Goal: Task Accomplishment & Management: Complete application form

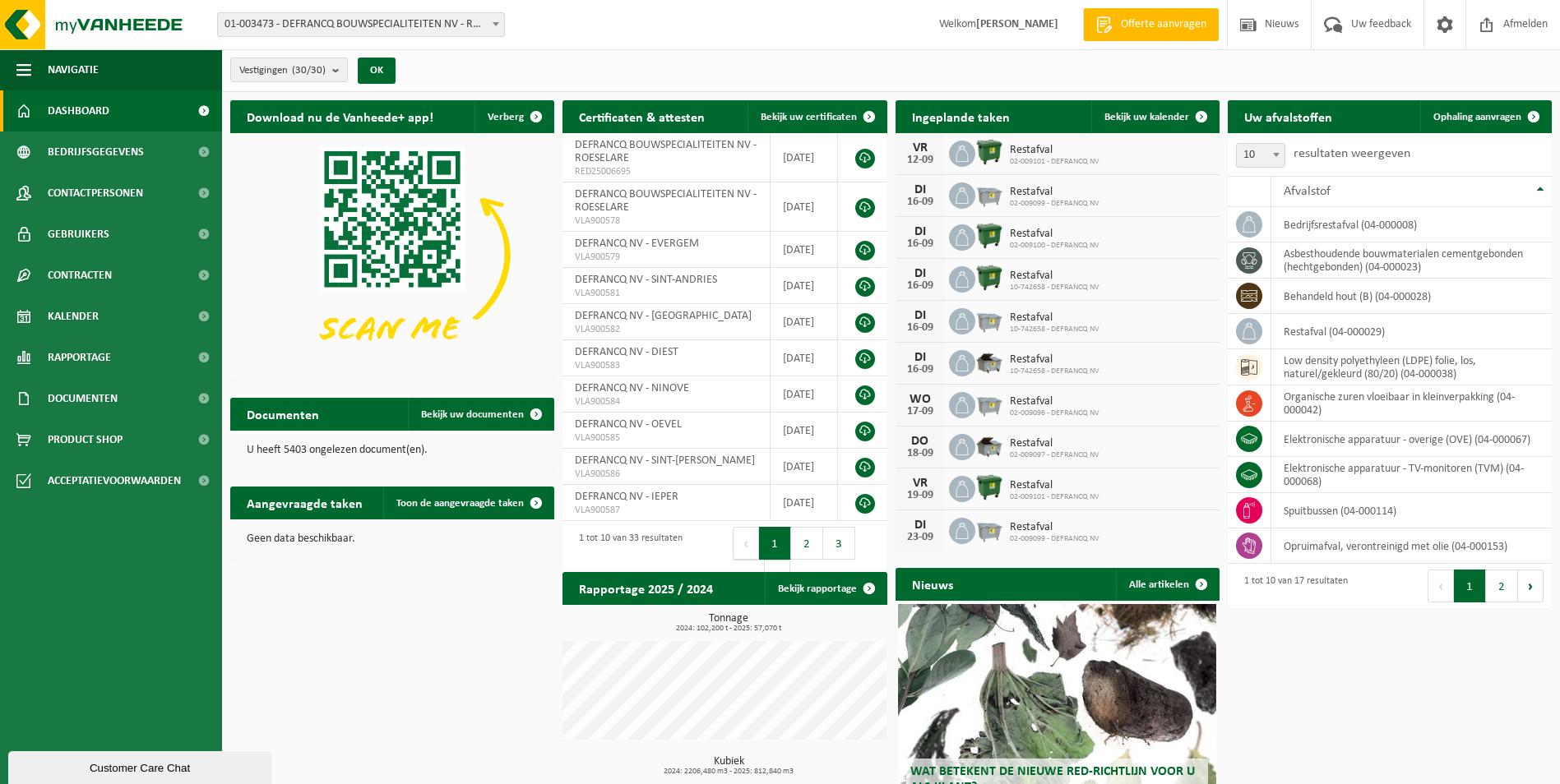
click at [119, 113] on link "Dashboard" at bounding box center [111, 111] width 222 height 41
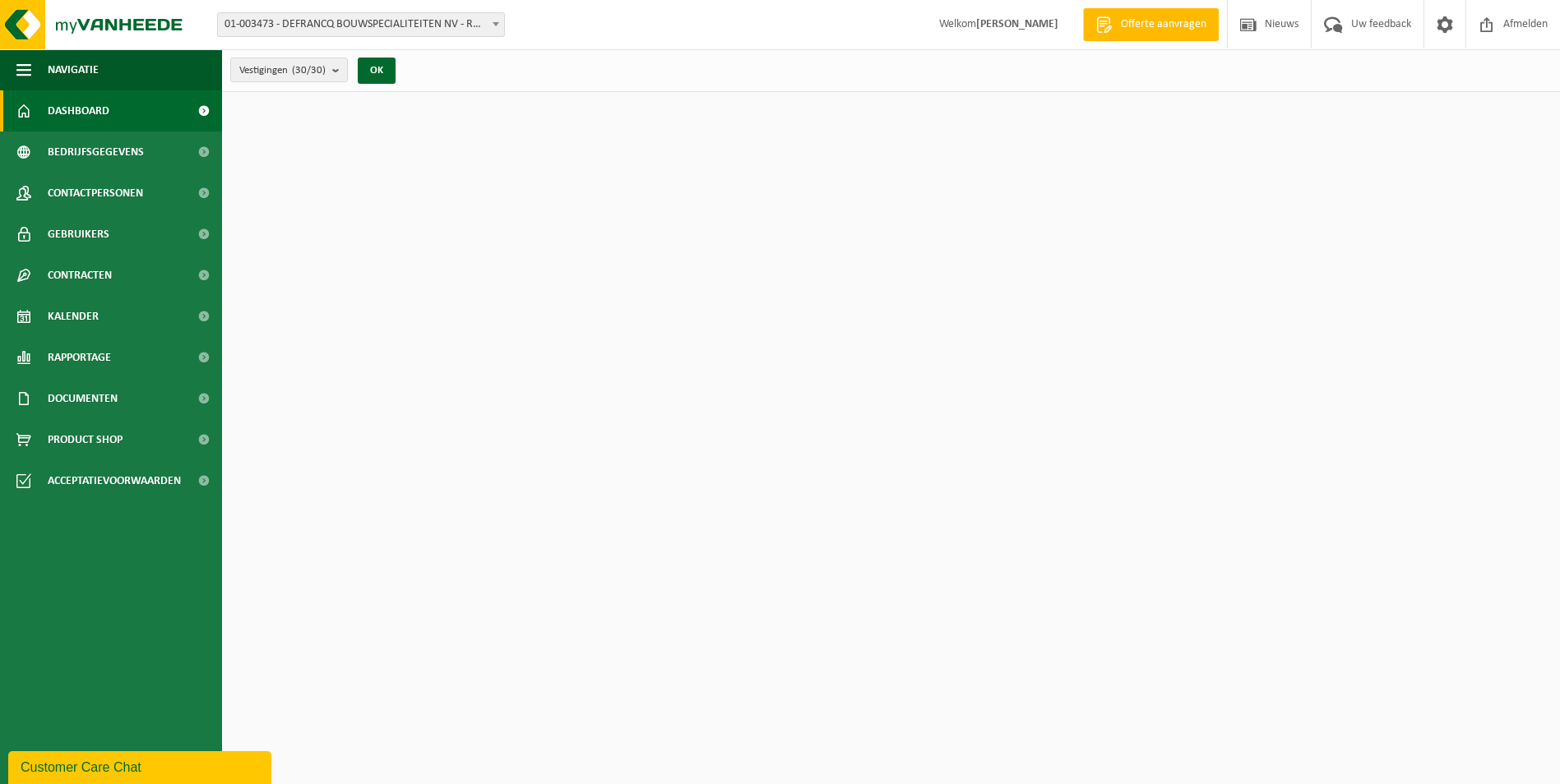
click at [200, 110] on span at bounding box center [203, 111] width 37 height 41
click at [338, 67] on b "submit" at bounding box center [340, 70] width 15 height 23
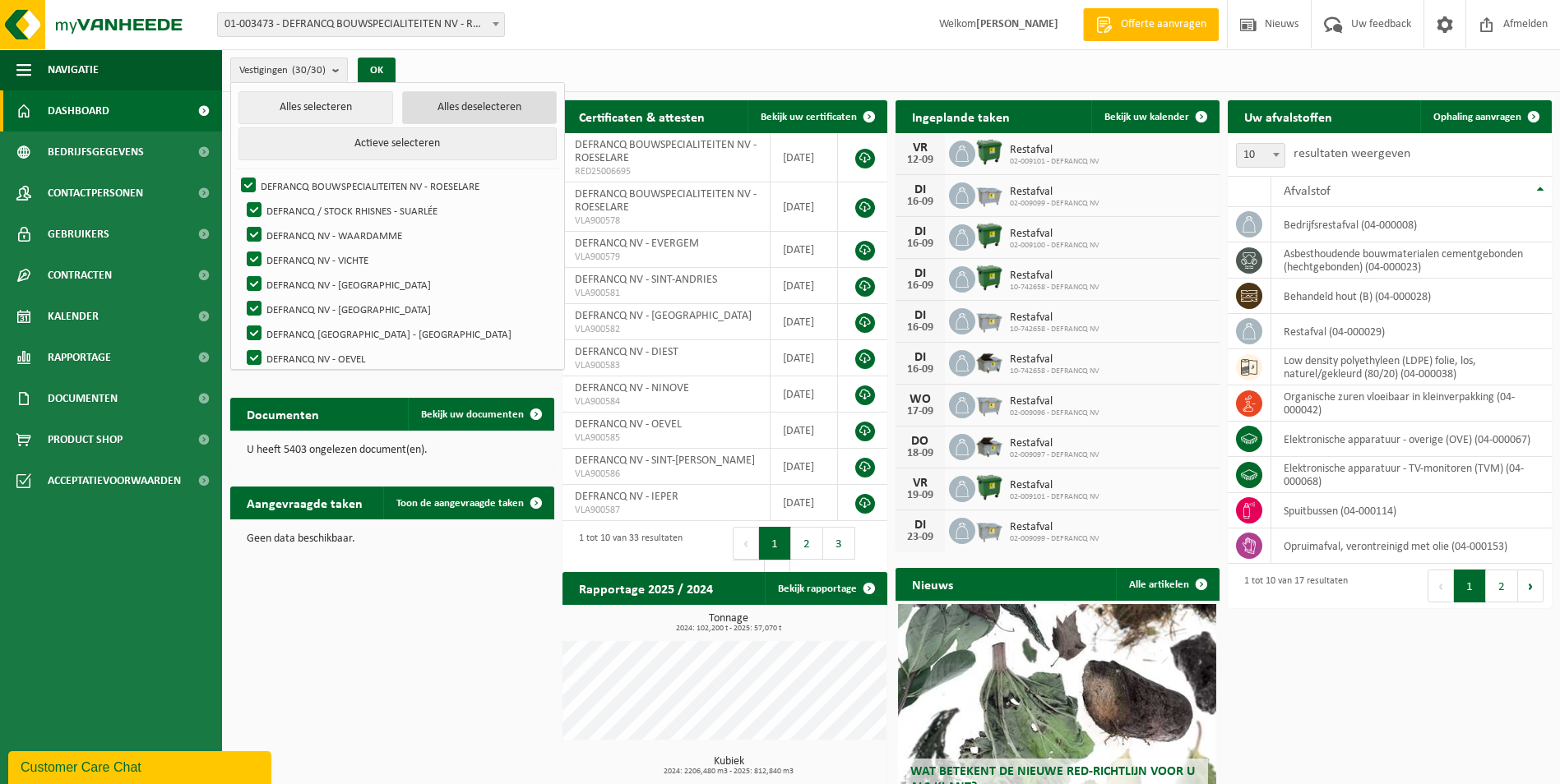
click at [402, 111] on button "Alles deselecteren" at bounding box center [479, 107] width 154 height 33
checkbox input "false"
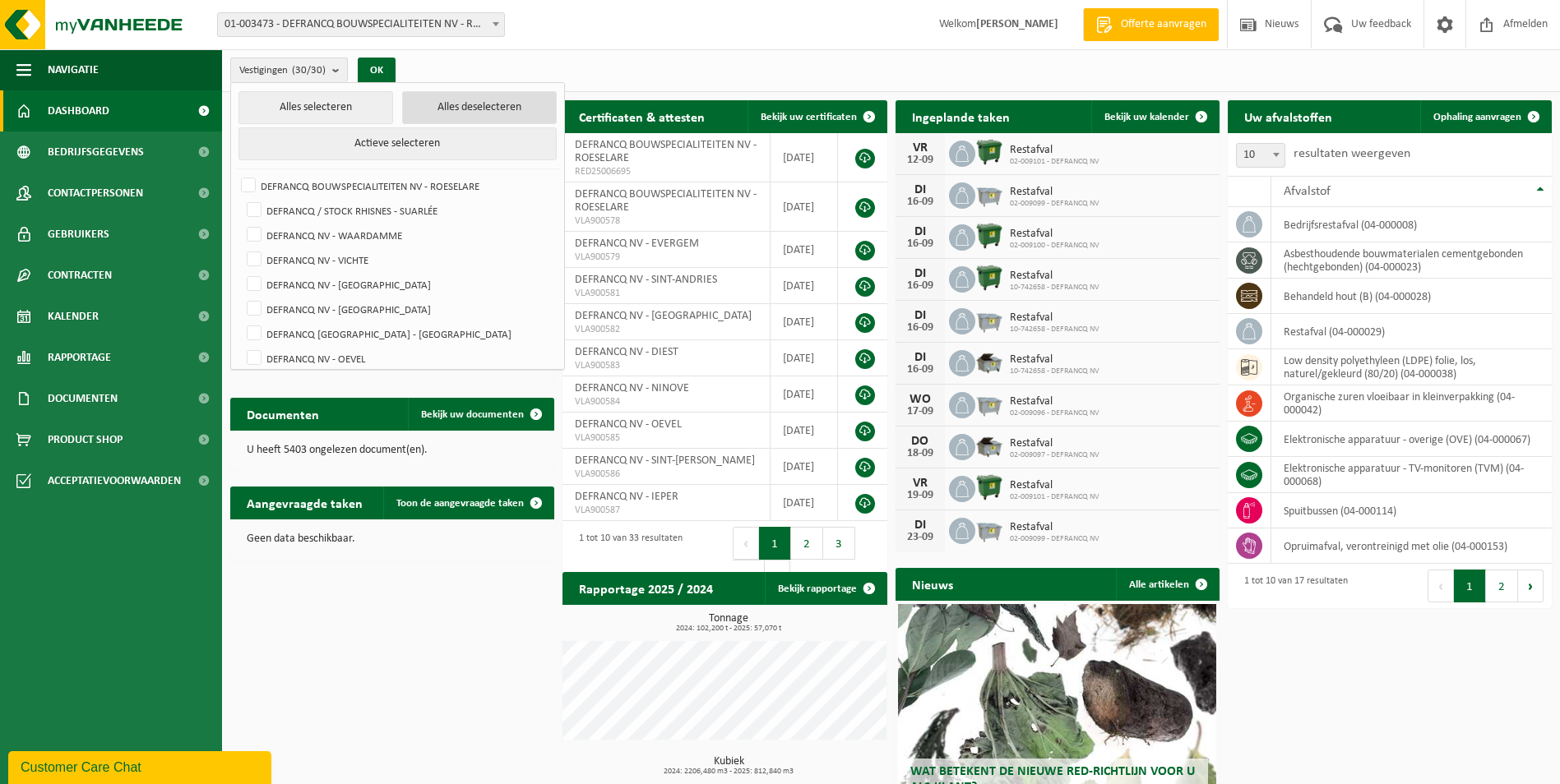
checkbox input "false"
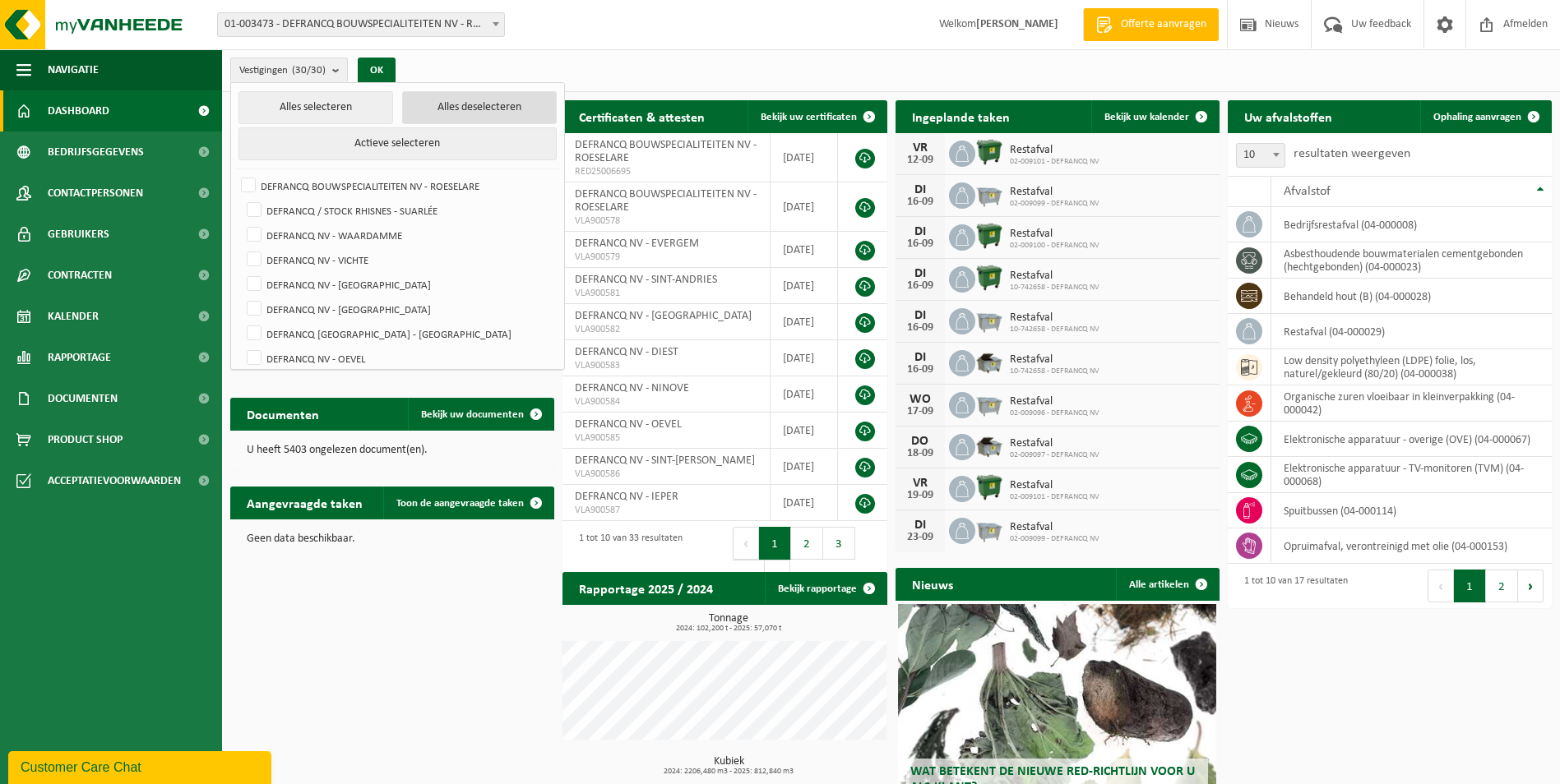
checkbox input "false"
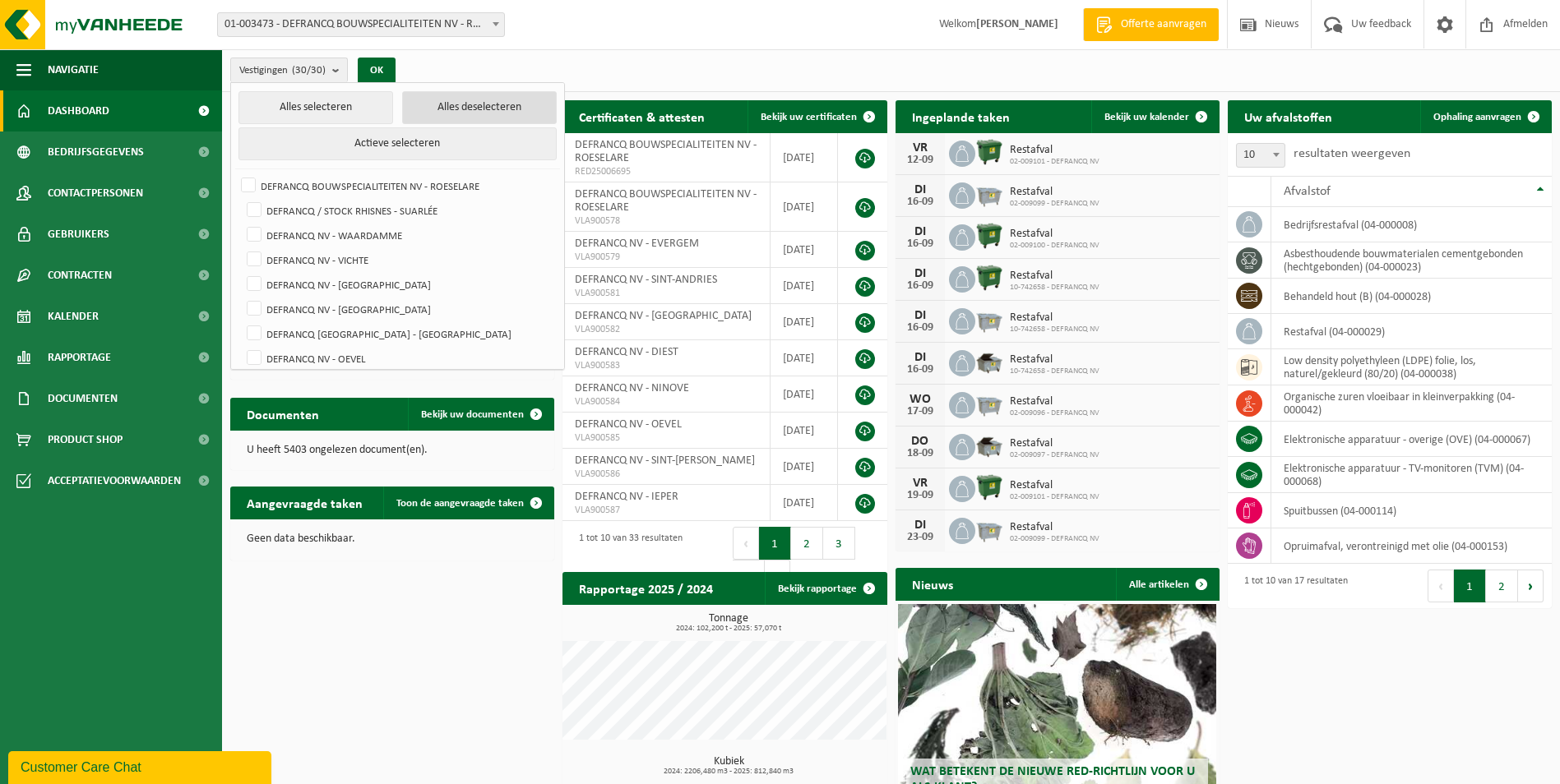
checkbox input "false"
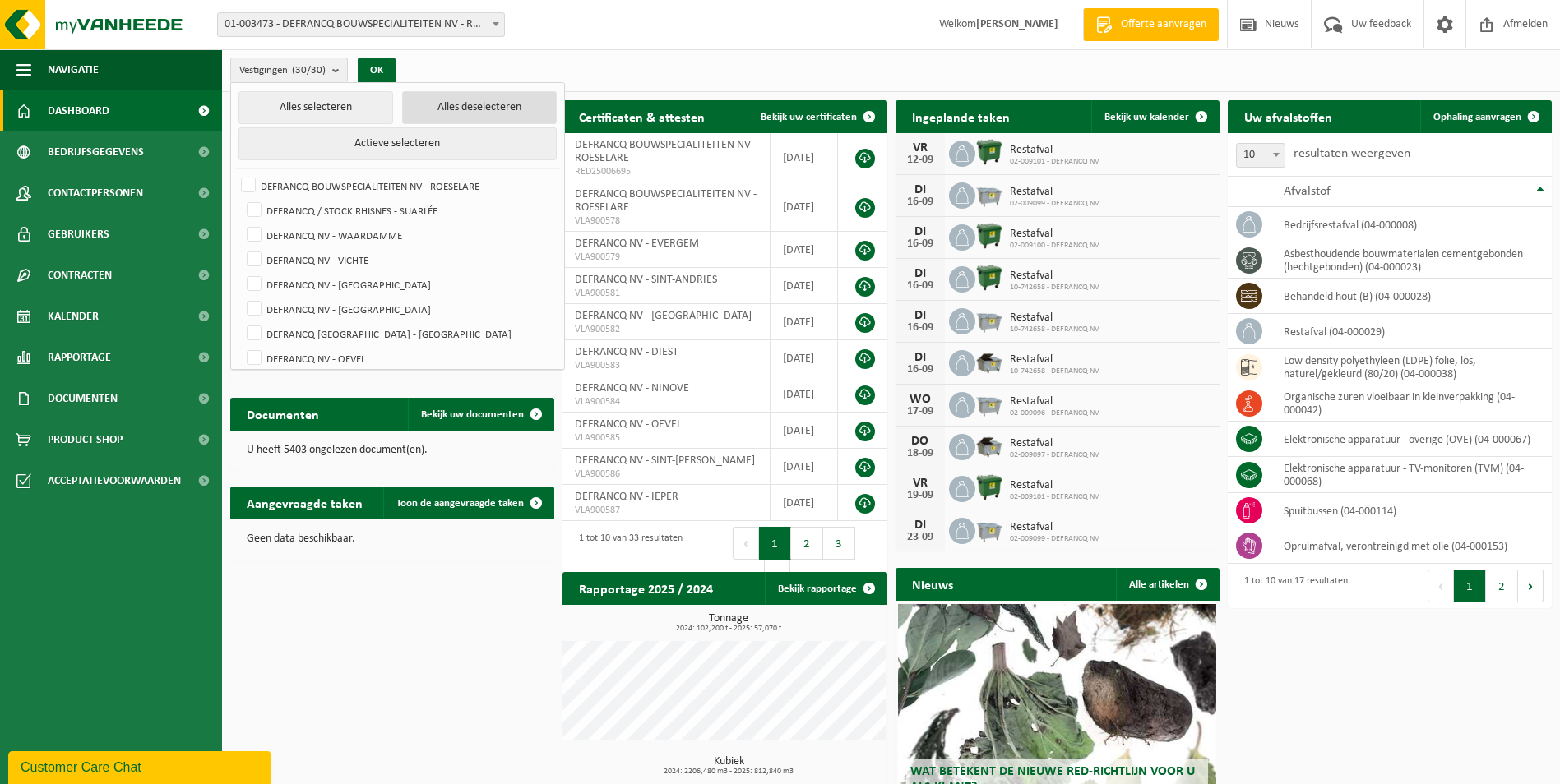
checkbox input "false"
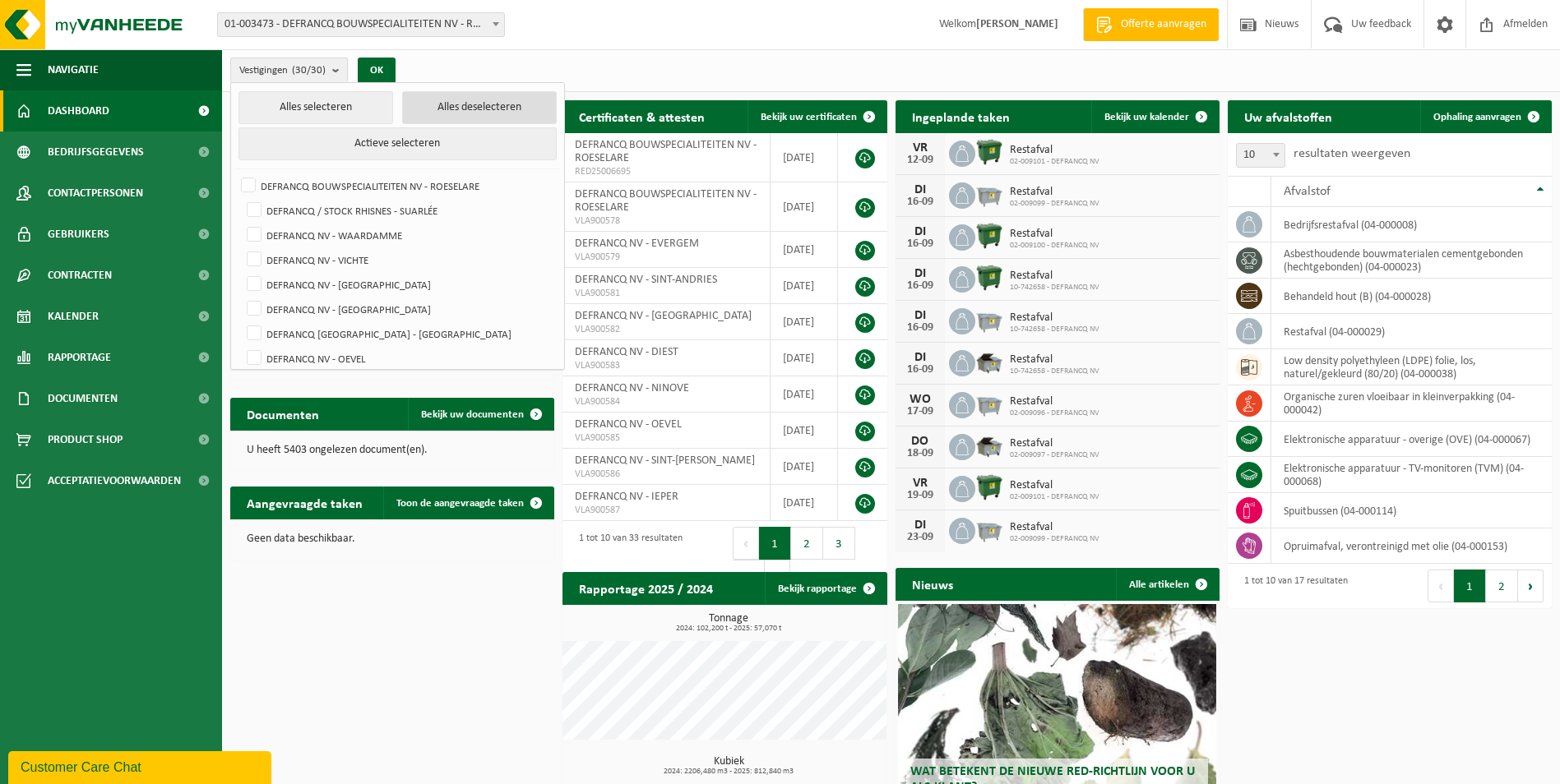
checkbox input "false"
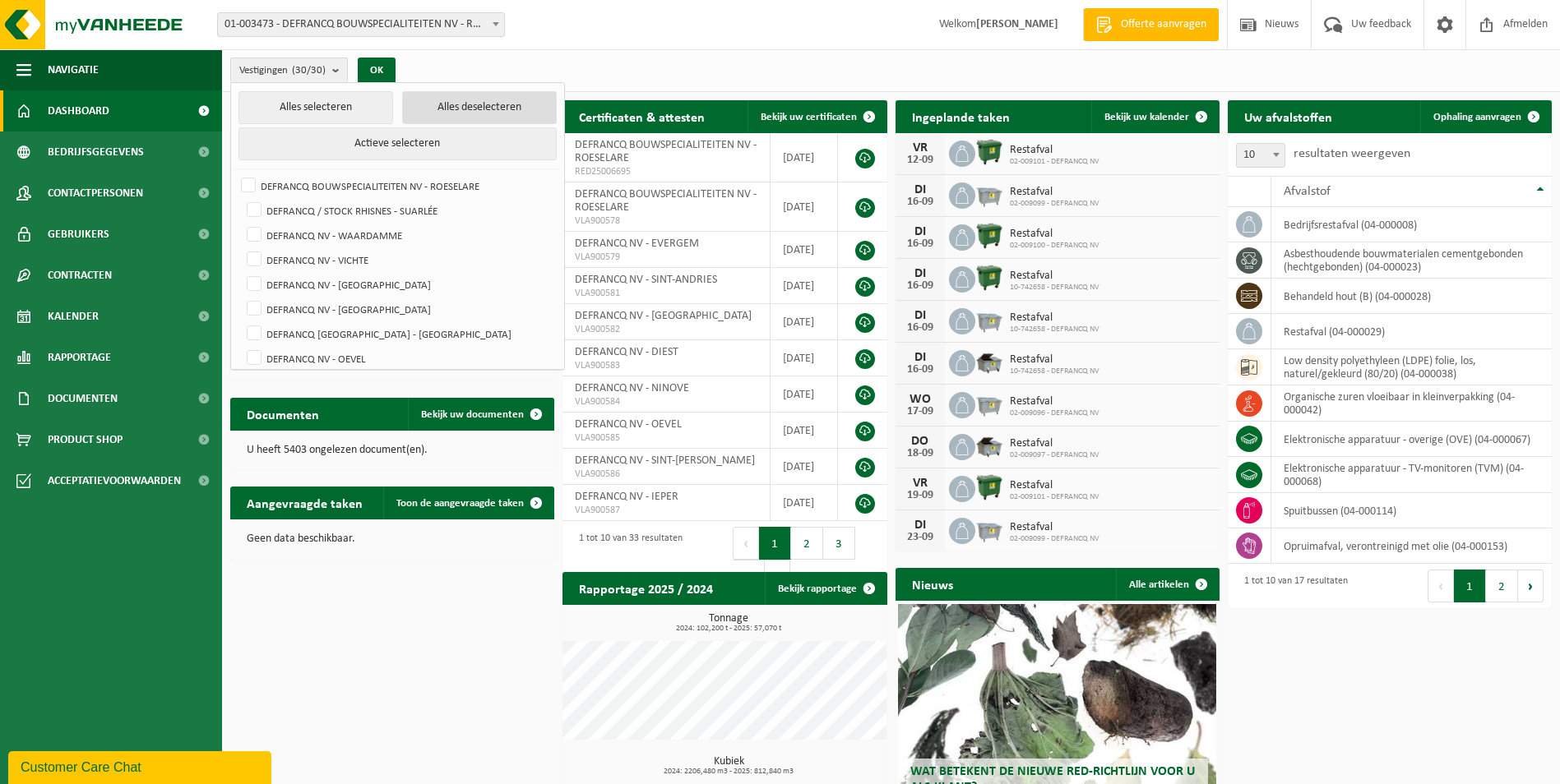
checkbox input "false"
click at [418, 176] on label "DEFRANCQ BOUWSPECIALITEITEN NV - ROESELARE" at bounding box center [396, 185] width 318 height 25
click at [236, 173] on input "DEFRANCQ BOUWSPECIALITEITEN NV - ROESELARE" at bounding box center [235, 173] width 1 height 1
checkbox input "true"
click at [375, 68] on button "OK" at bounding box center [371, 71] width 38 height 26
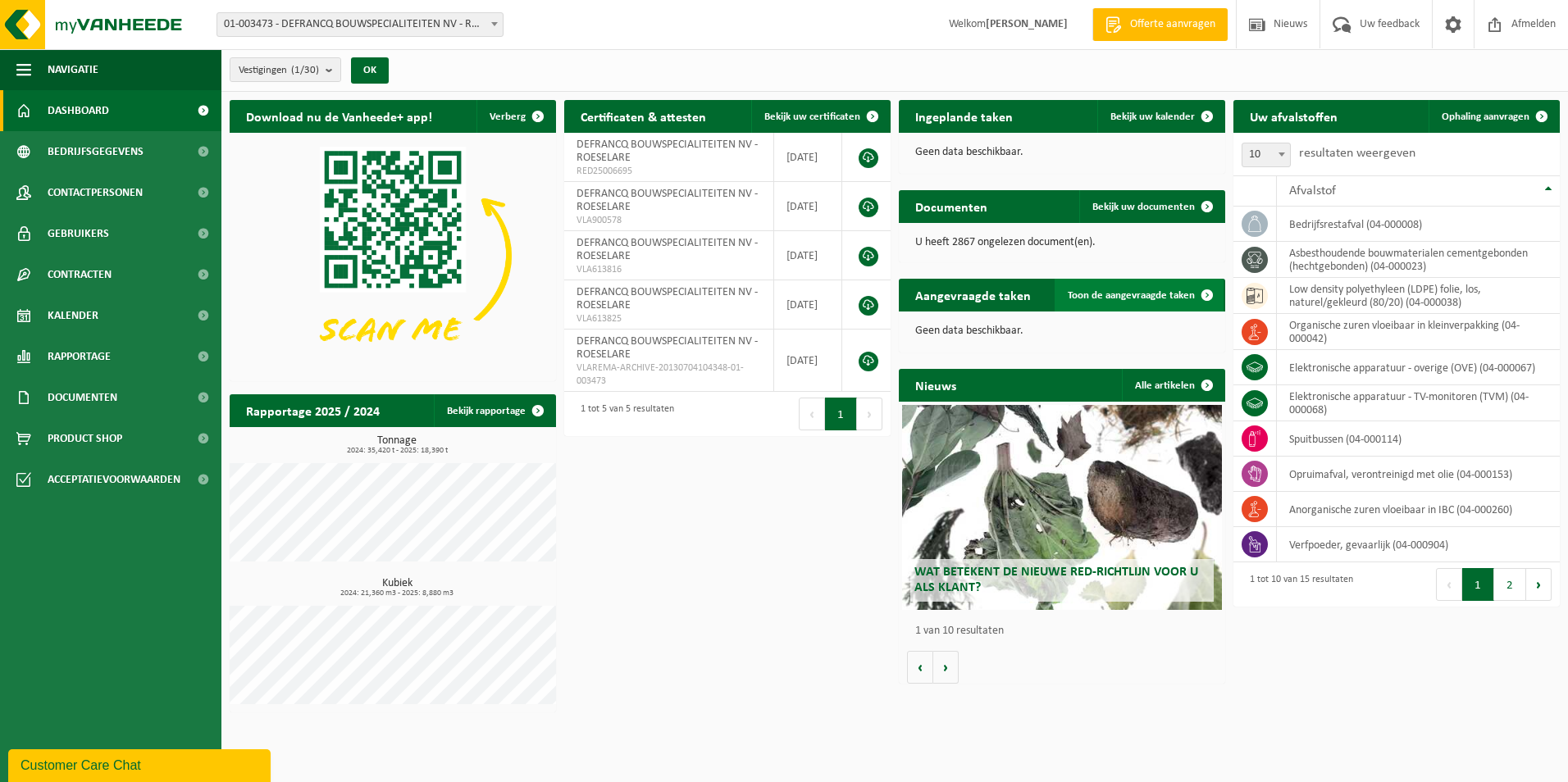
click at [1161, 297] on span "Toon de aangevraagde taken" at bounding box center [1131, 295] width 127 height 10
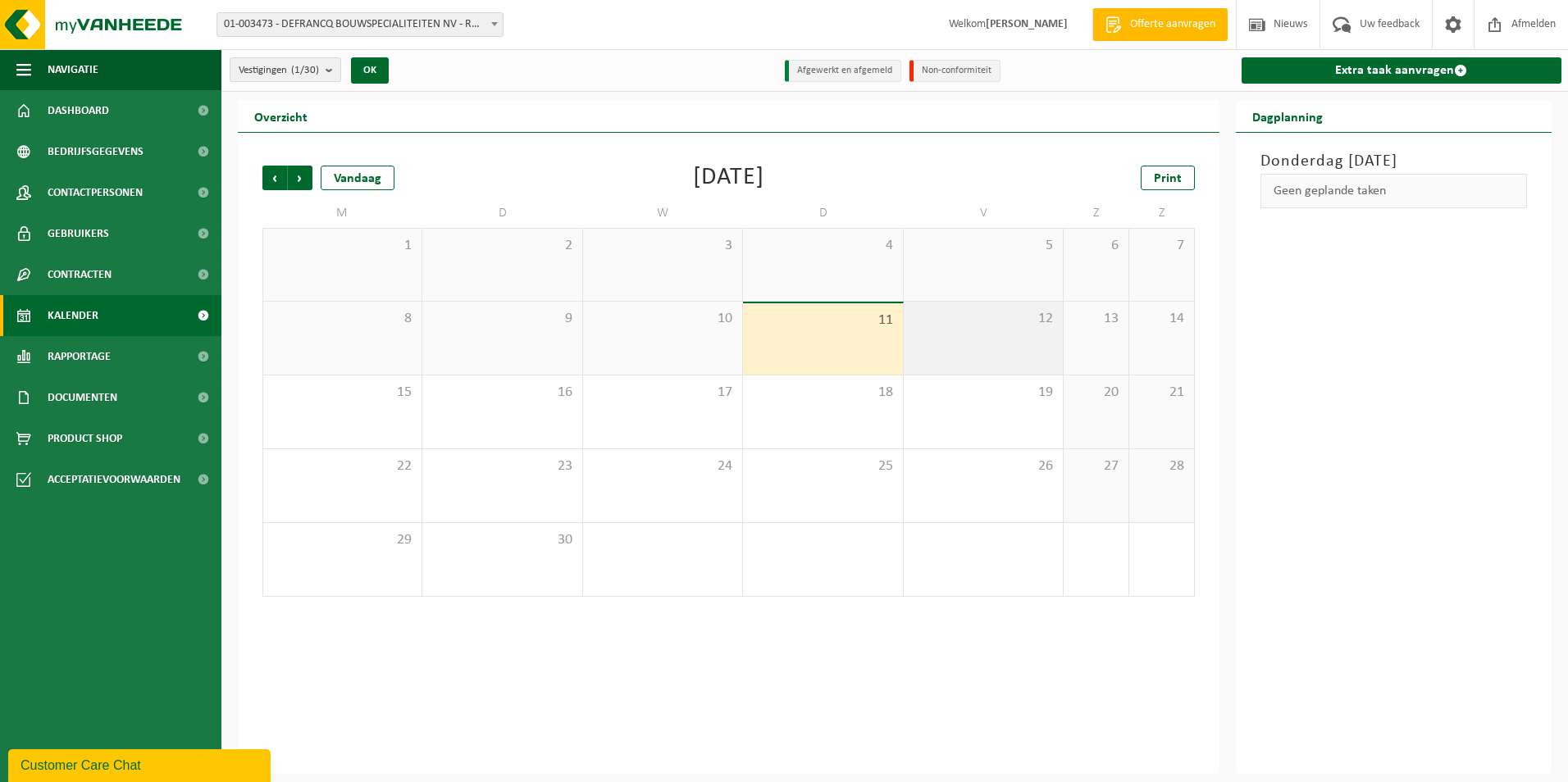
click at [976, 341] on div "12" at bounding box center [983, 338] width 159 height 73
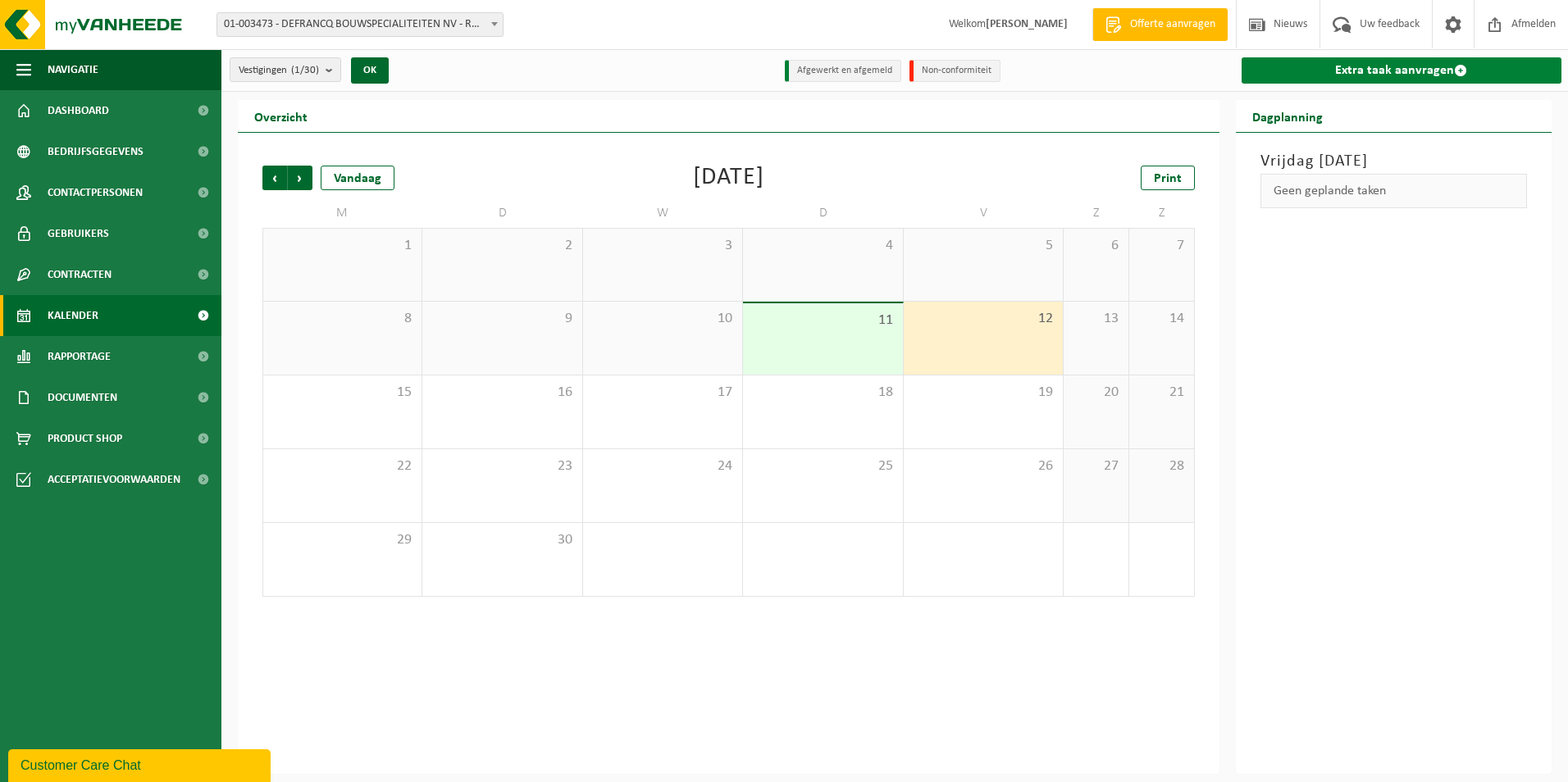
click at [1442, 75] on link "Extra taak aanvragen" at bounding box center [1402, 71] width 321 height 26
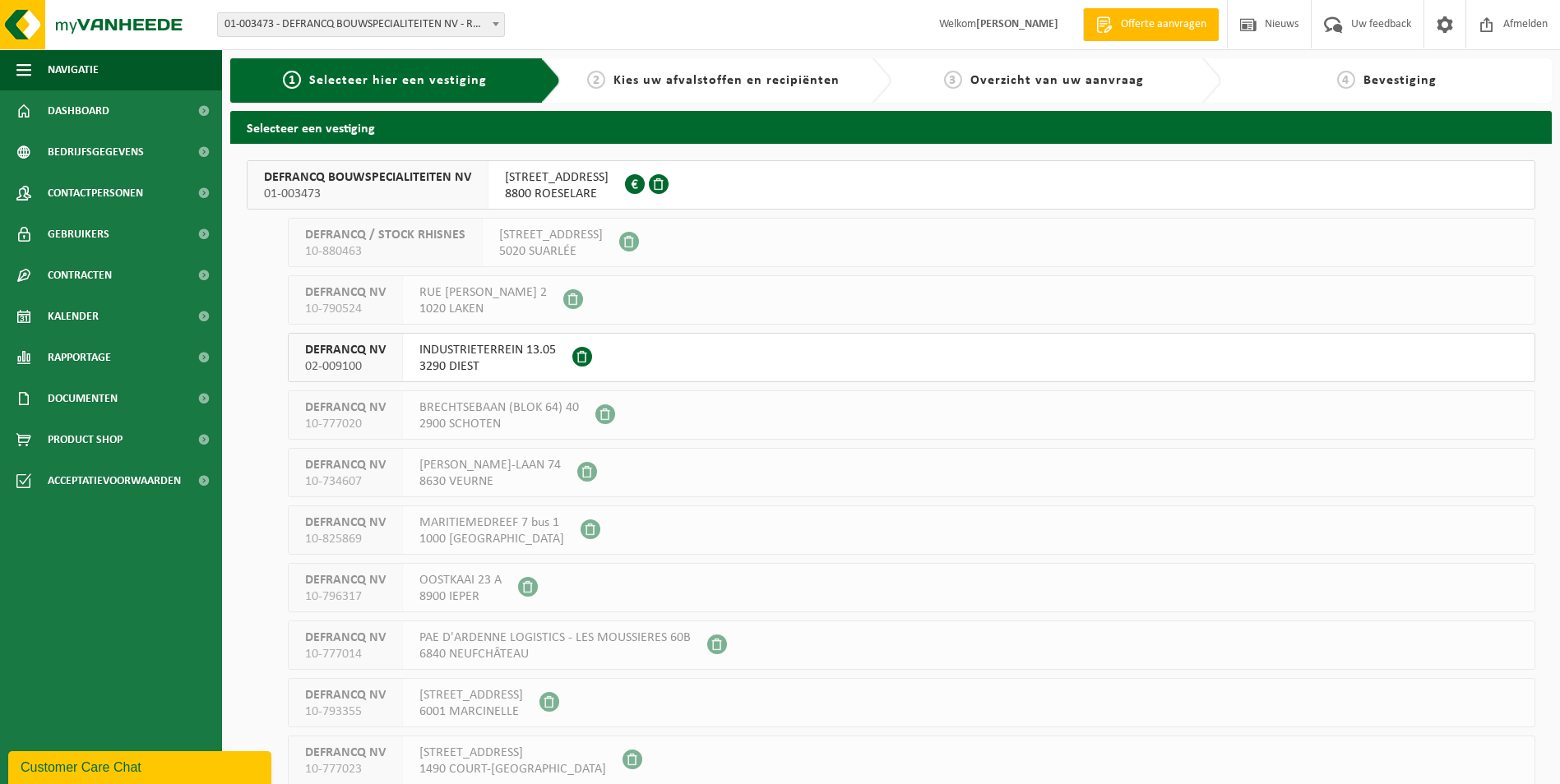
click at [576, 188] on span "8800 ROESELARE" at bounding box center [557, 193] width 104 height 16
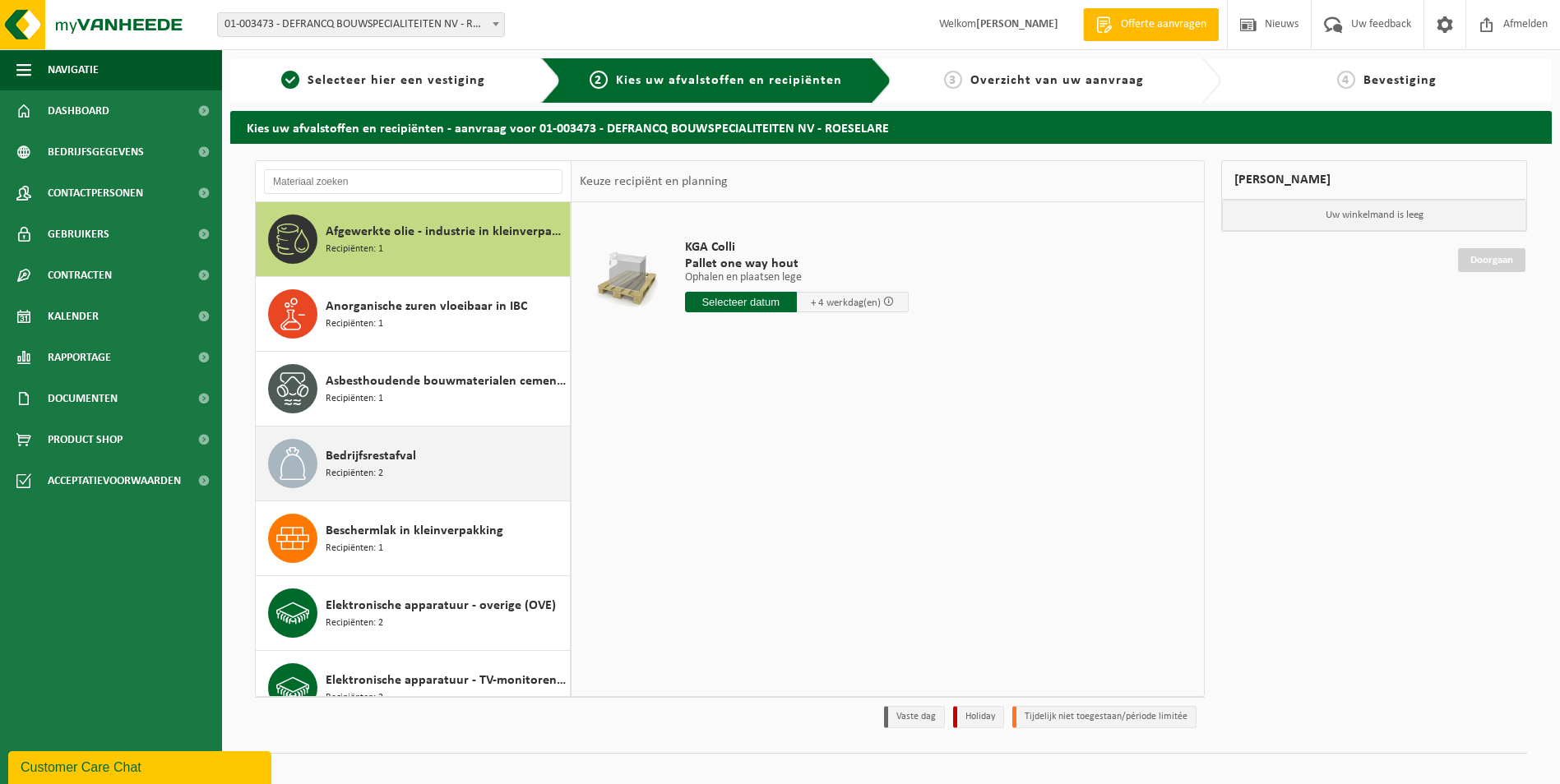
click at [415, 465] on div "Bedrijfsrestafval Recipiënten: 2" at bounding box center [446, 463] width 240 height 49
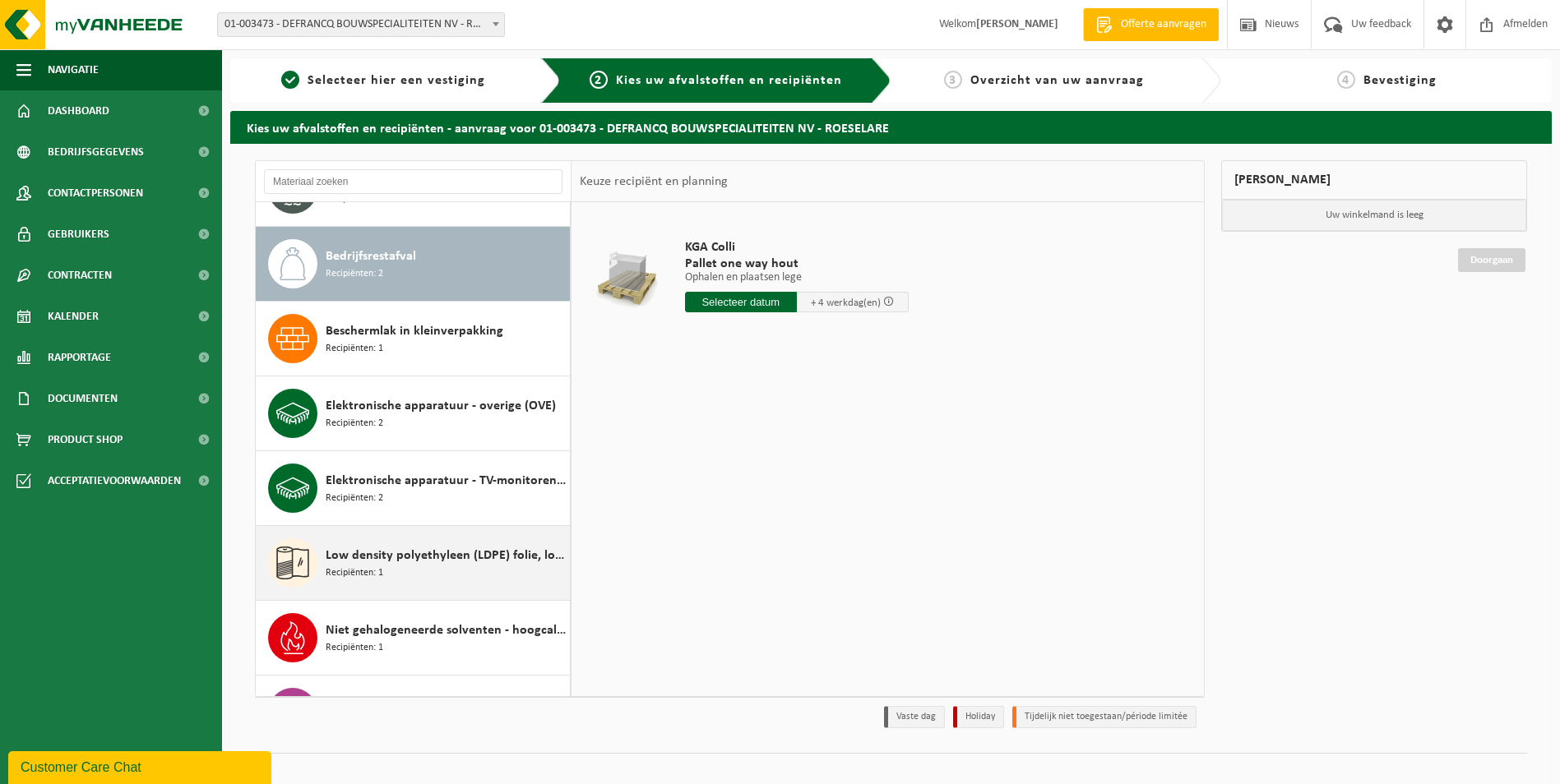
scroll to position [224, 0]
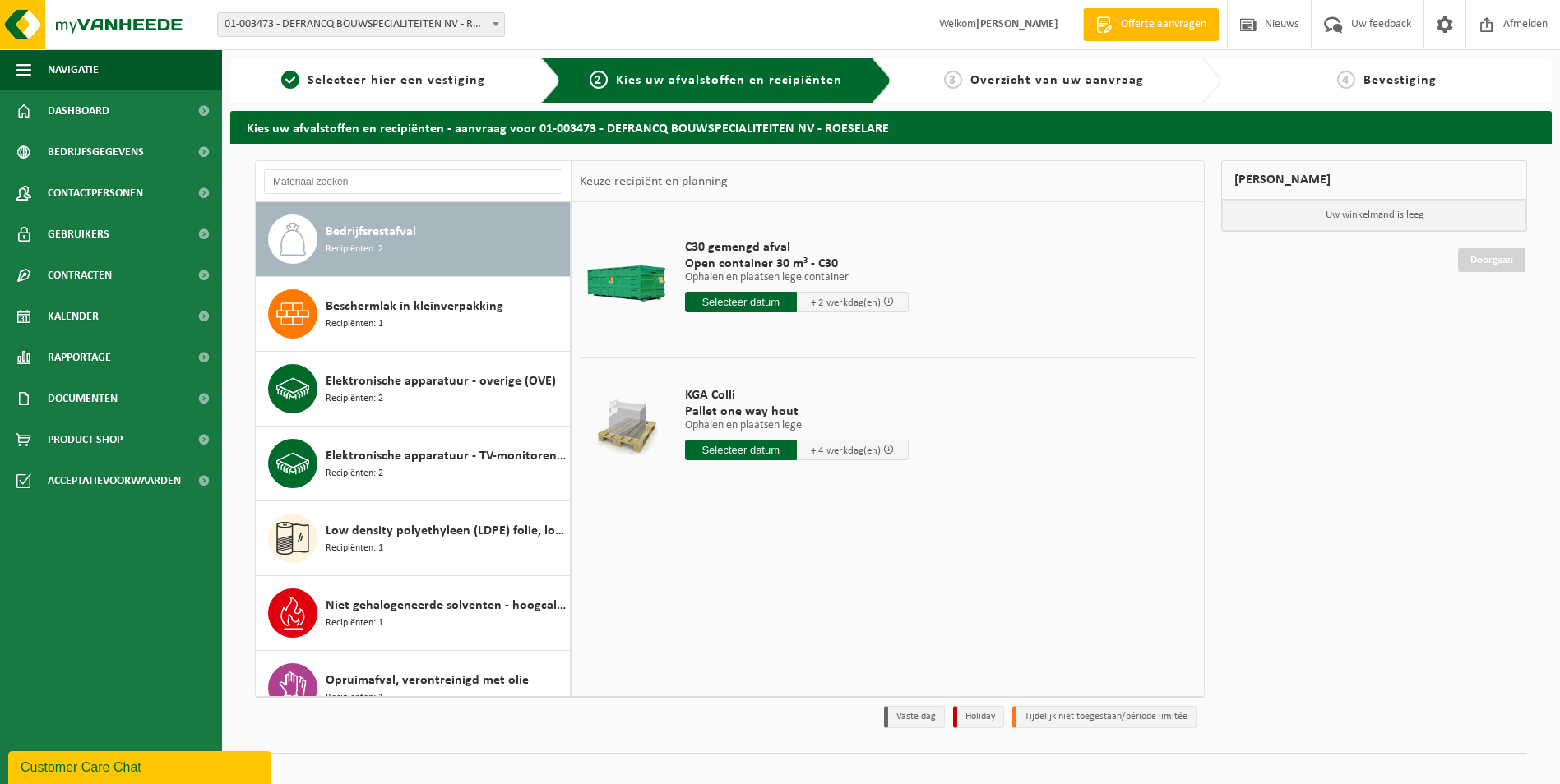
click at [753, 304] on input "text" at bounding box center [741, 303] width 112 height 21
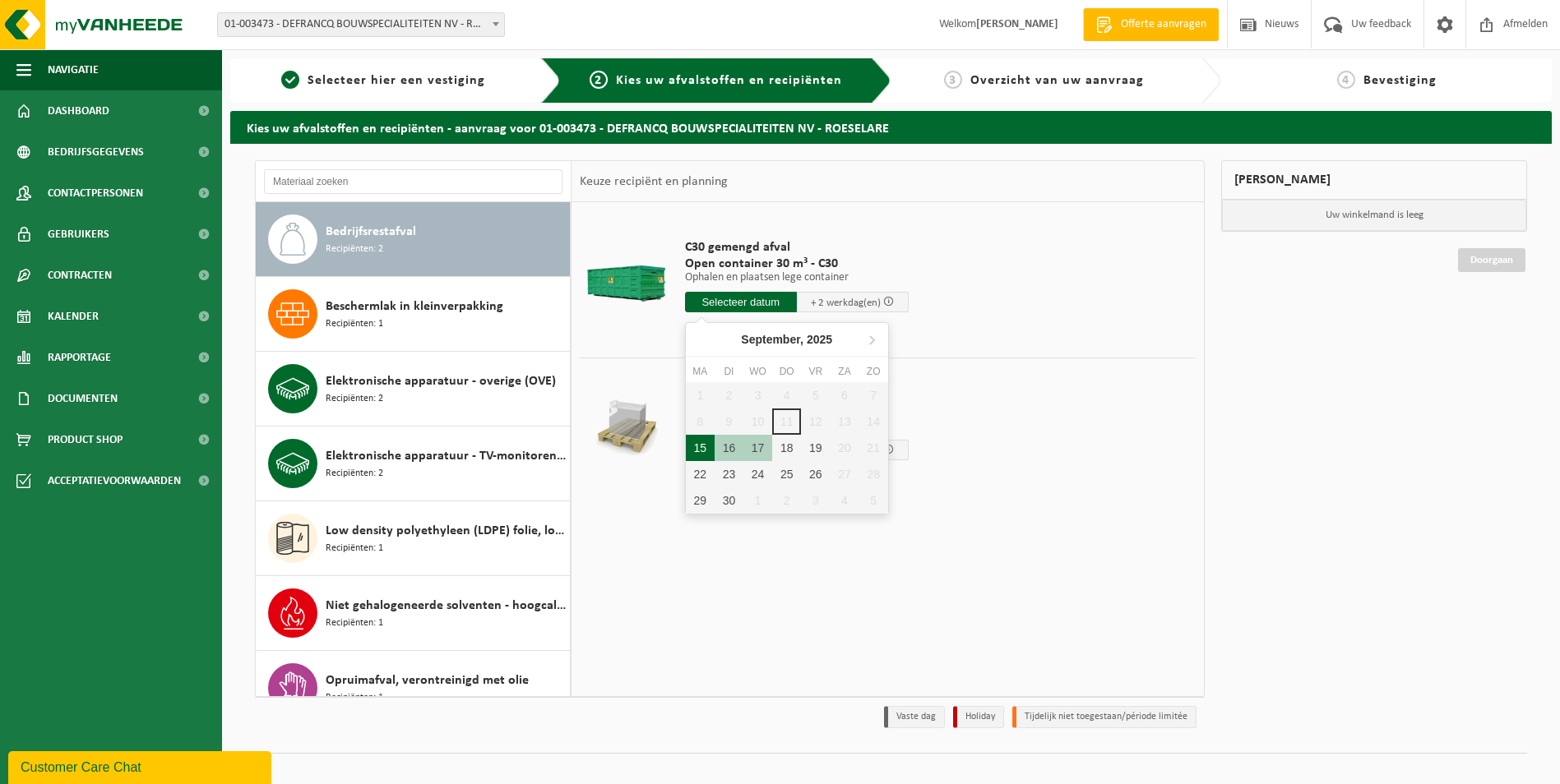
click at [697, 447] on div "15" at bounding box center [700, 448] width 28 height 26
type input "Van 2025-09-15"
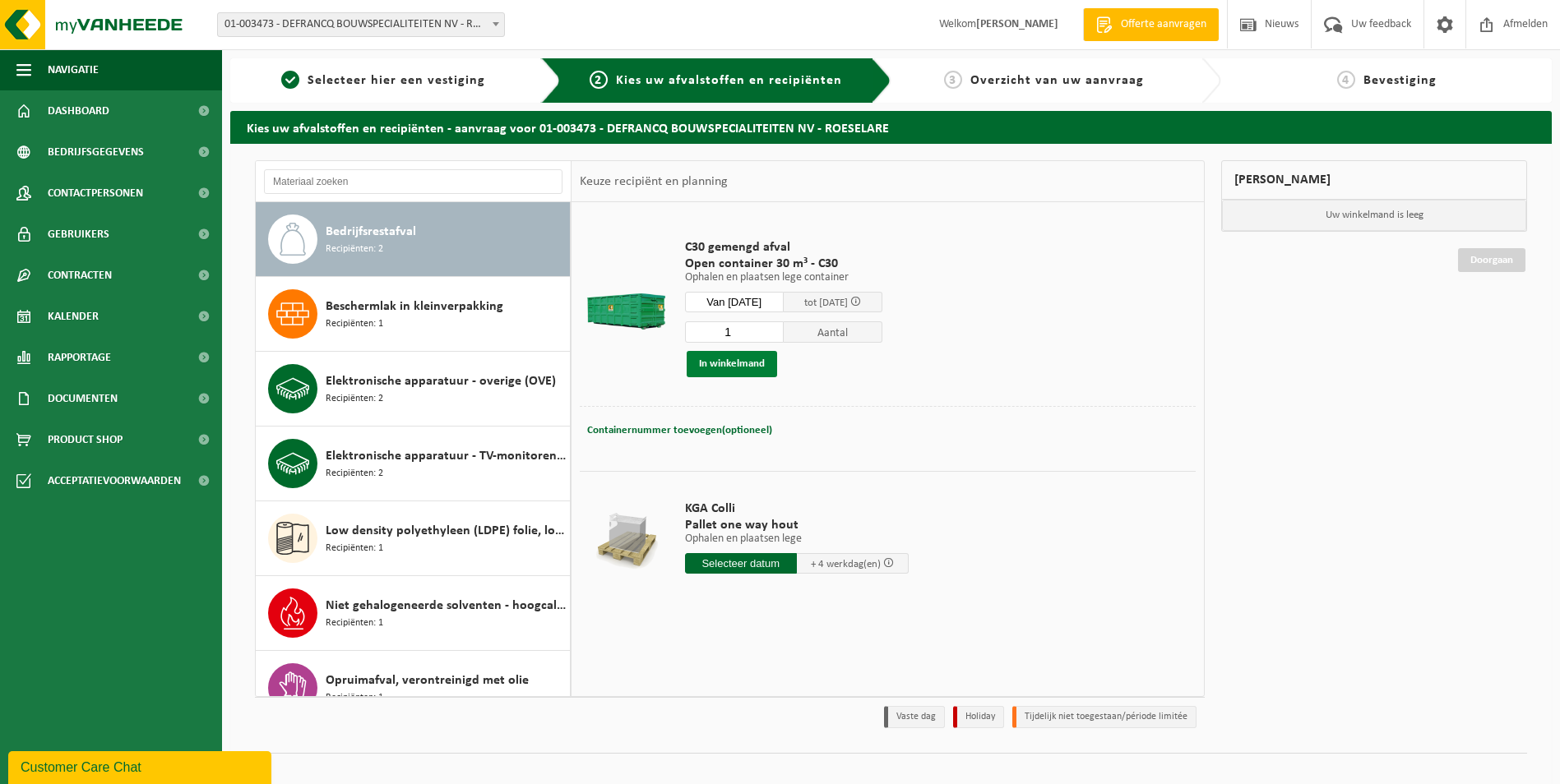
click at [740, 367] on button "In winkelmand" at bounding box center [732, 364] width 91 height 26
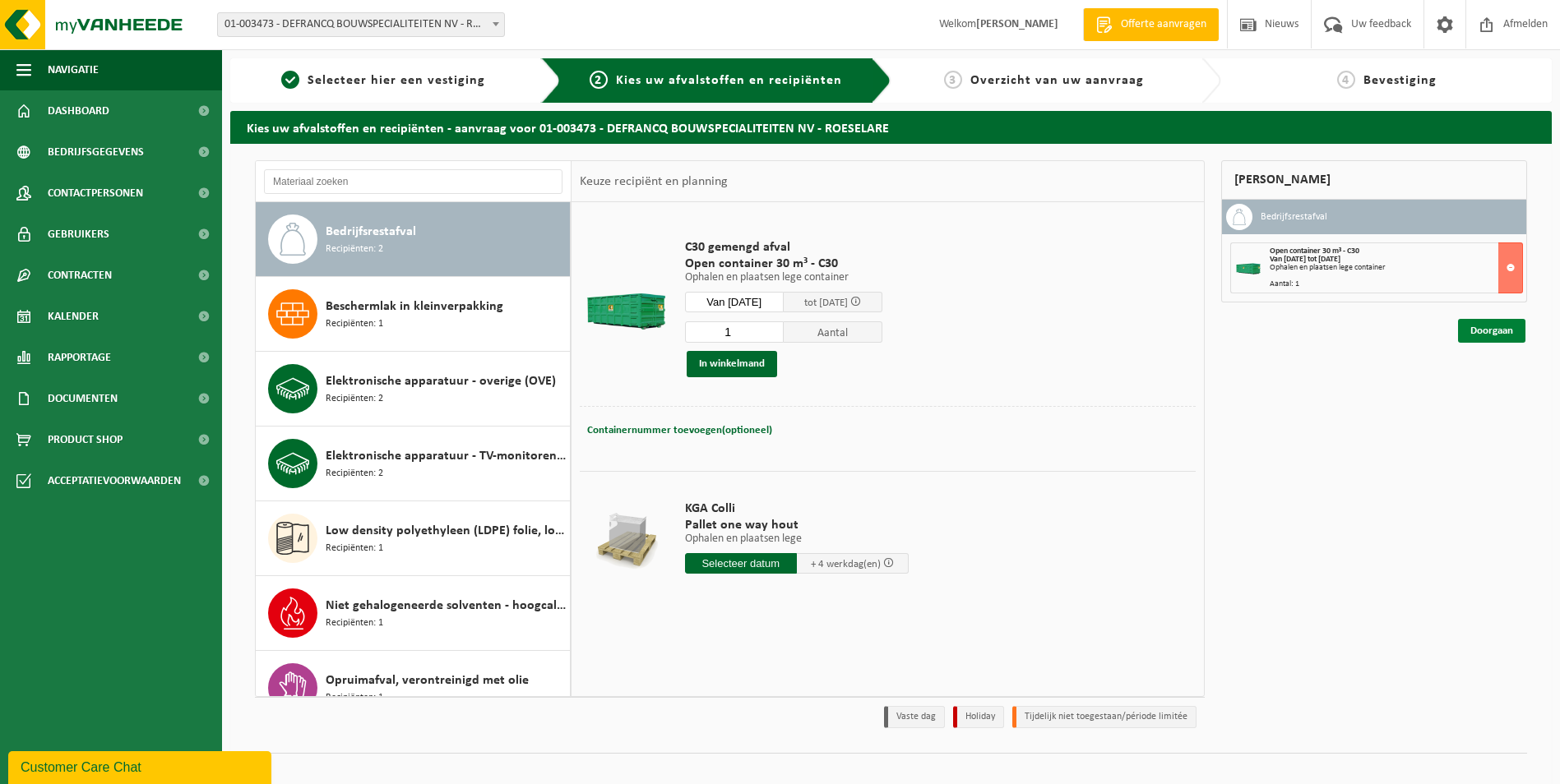
click at [1499, 334] on link "Doorgaan" at bounding box center [1491, 330] width 67 height 24
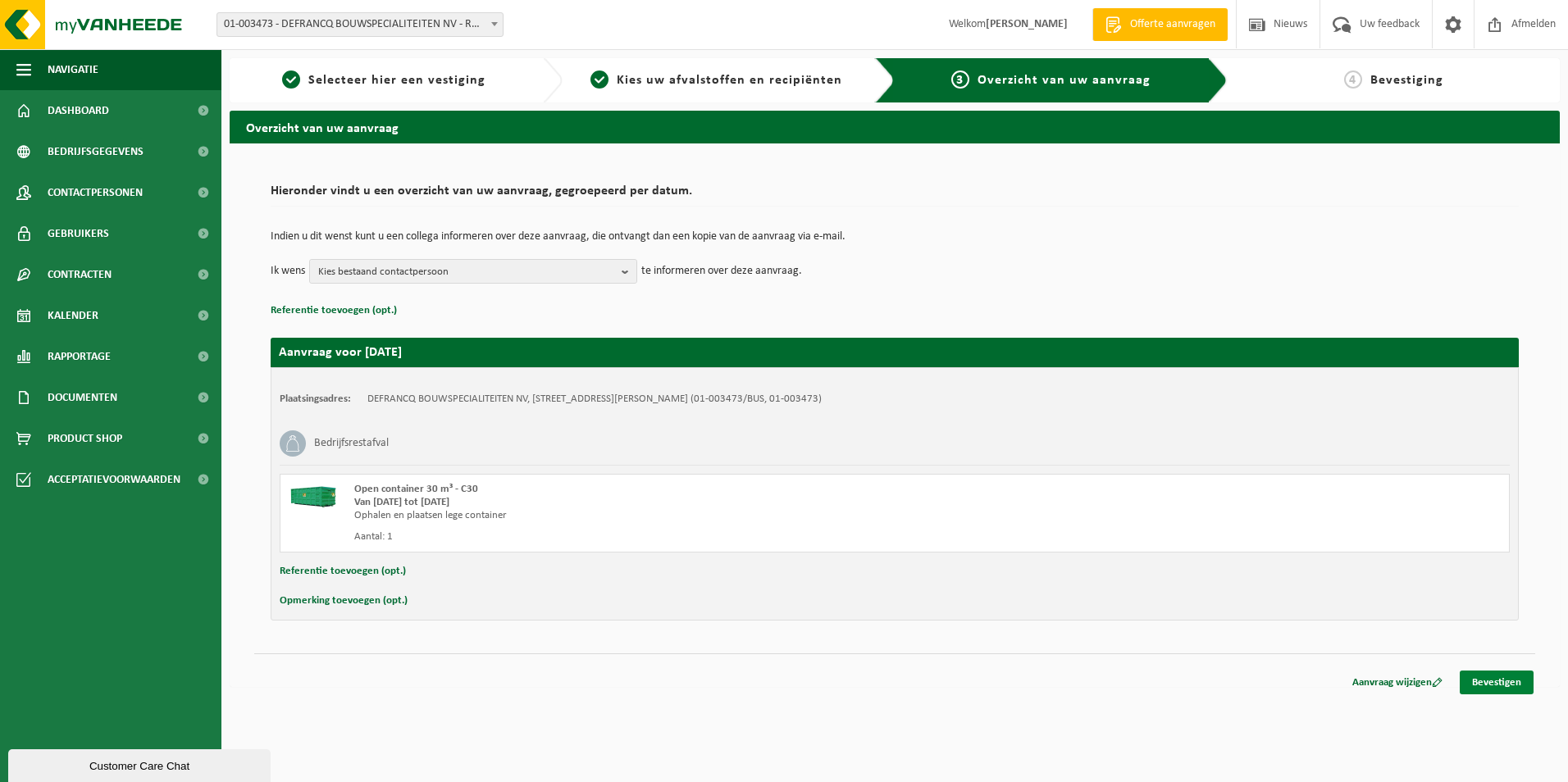
click at [1503, 686] on link "Bevestigen" at bounding box center [1496, 682] width 74 height 24
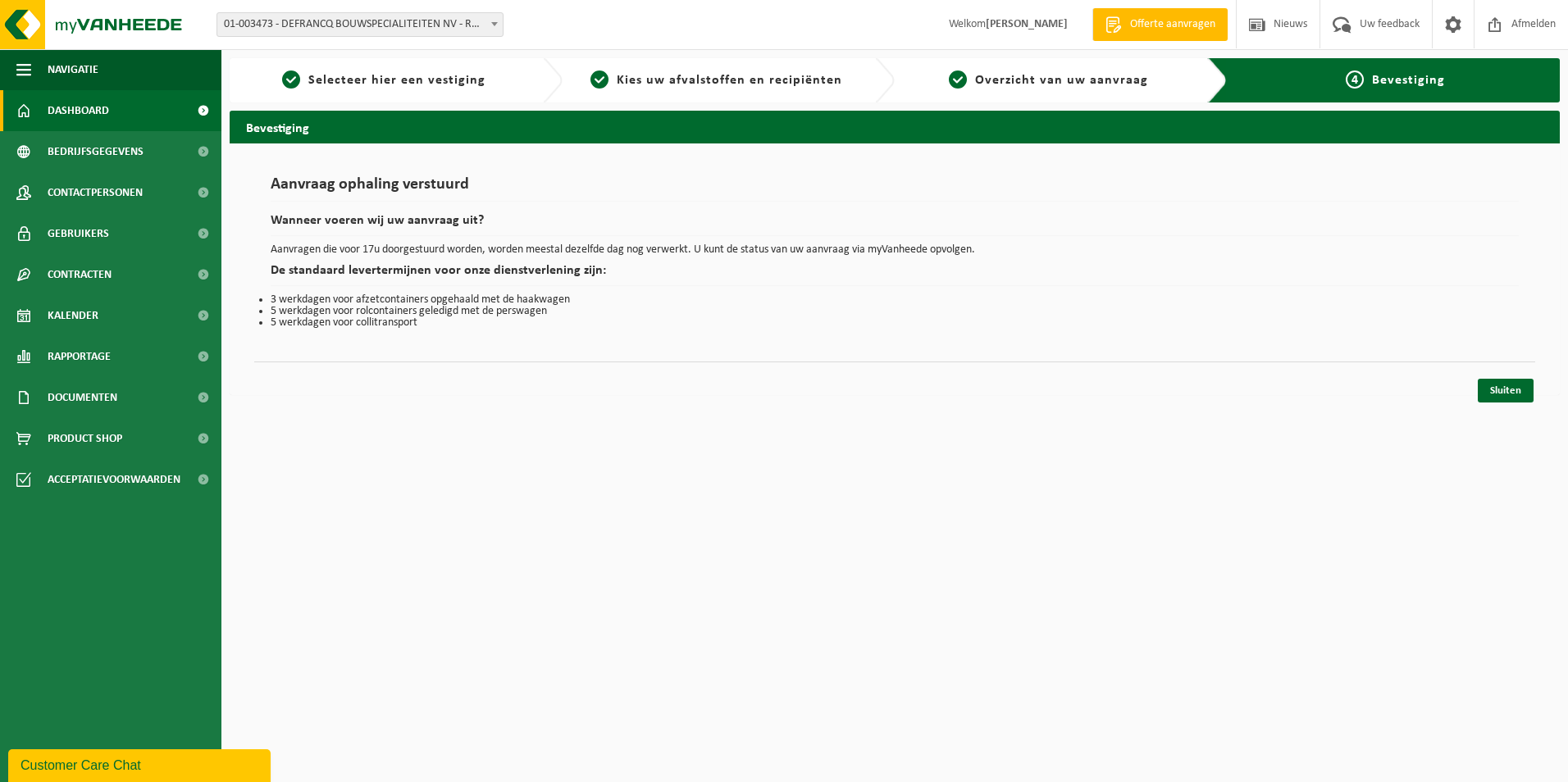
click at [107, 113] on span "Dashboard" at bounding box center [77, 110] width 61 height 41
